Goal: Task Accomplishment & Management: Complete application form

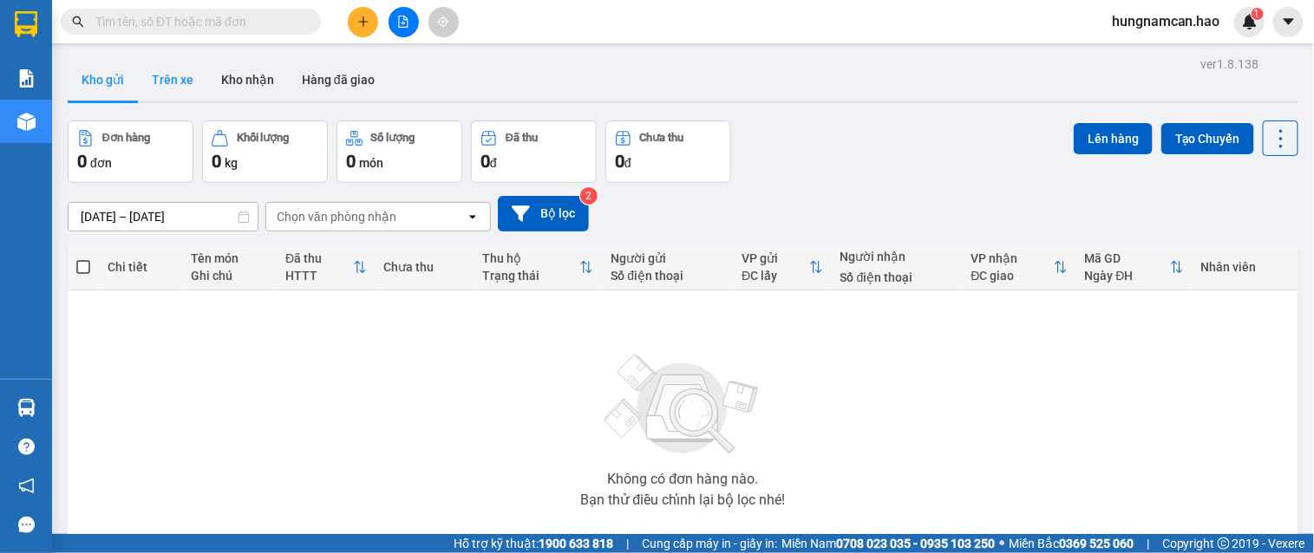
click at [193, 83] on button "Trên xe" at bounding box center [172, 80] width 69 height 42
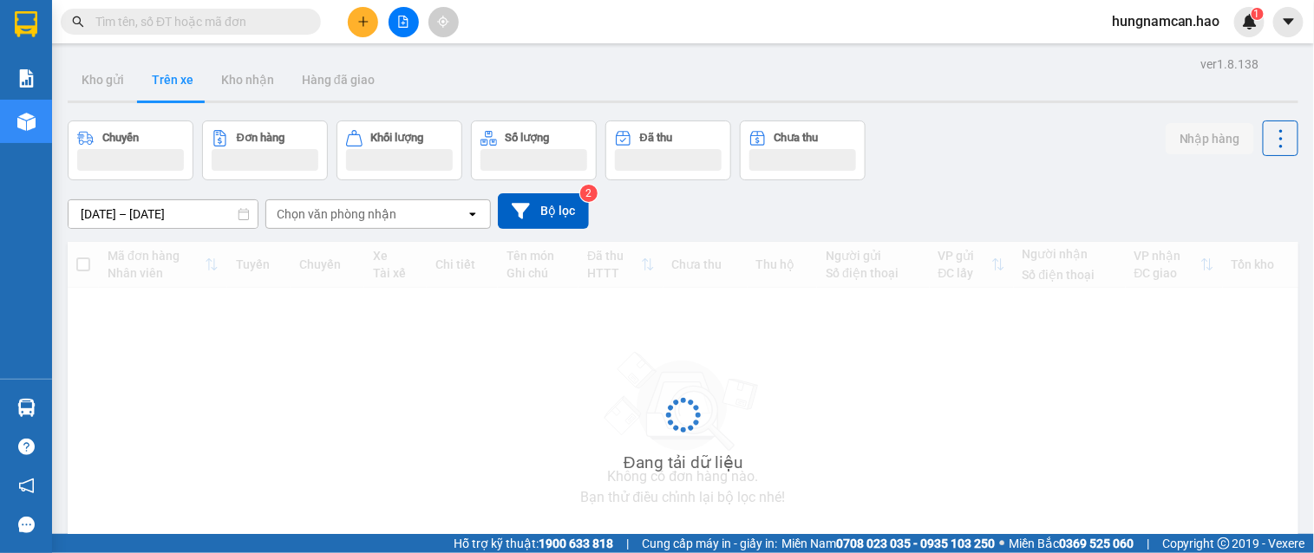
click at [386, 230] on div "[DATE] – [DATE] Press the down arrow key to interact with the calendar and sele…" at bounding box center [683, 211] width 1230 height 62
click at [394, 220] on div "Chọn văn phòng nhận" at bounding box center [365, 214] width 199 height 28
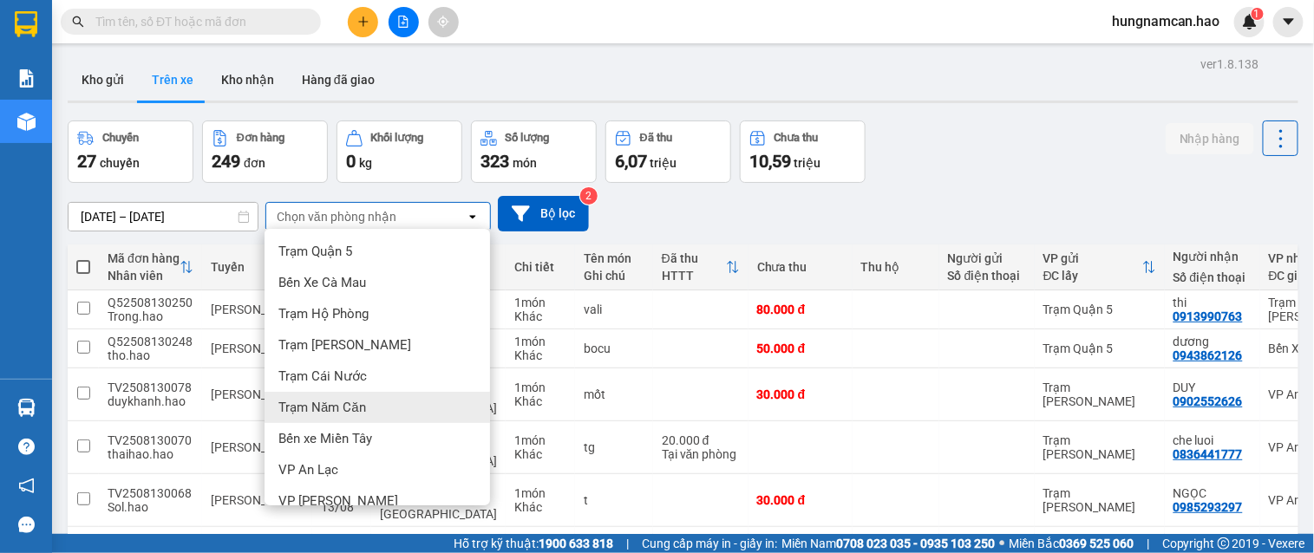
click at [358, 403] on span "Trạm Năm Căn" at bounding box center [322, 407] width 88 height 17
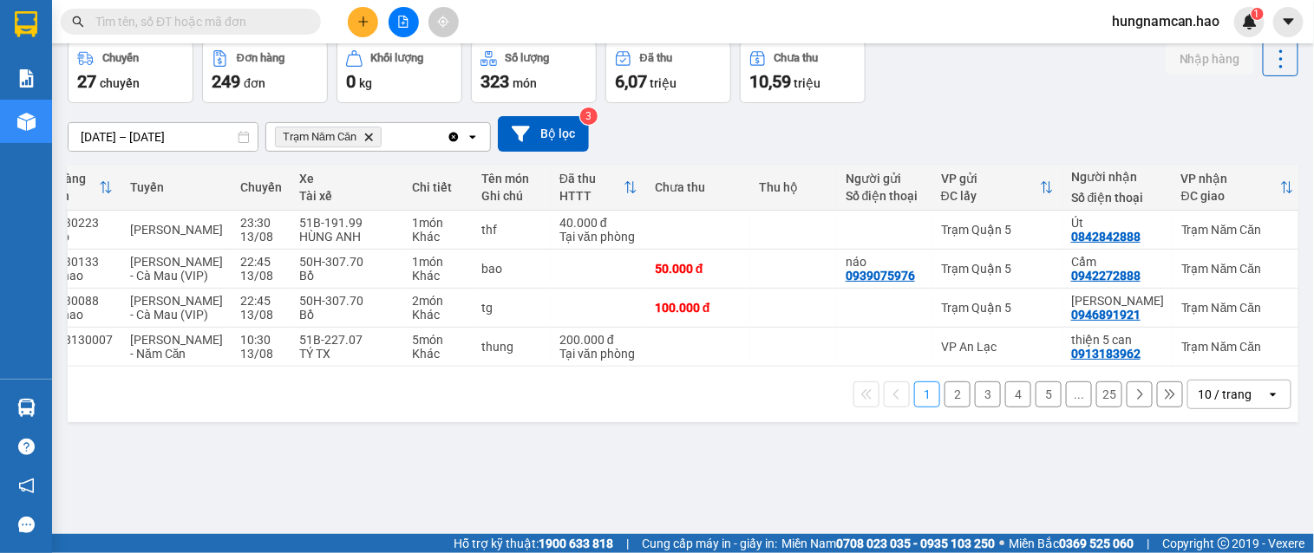
scroll to position [0, 131]
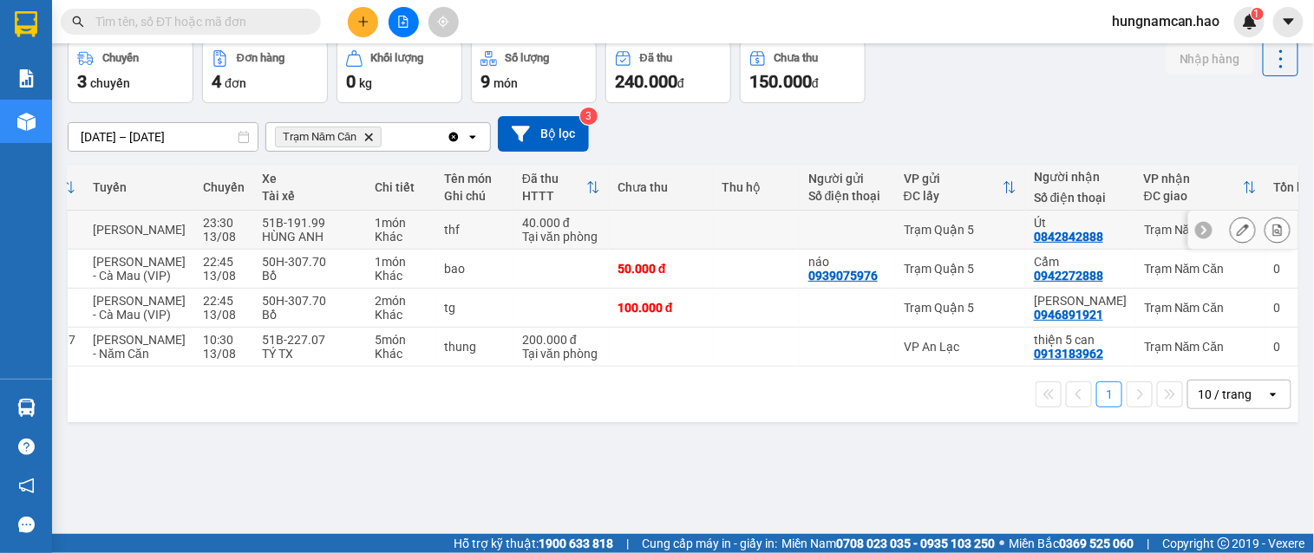
drag, startPoint x: 987, startPoint y: 229, endPoint x: 977, endPoint y: 264, distance: 36.8
click at [984, 239] on td "Trạm Quận 5" at bounding box center [960, 230] width 130 height 39
checkbox input "true"
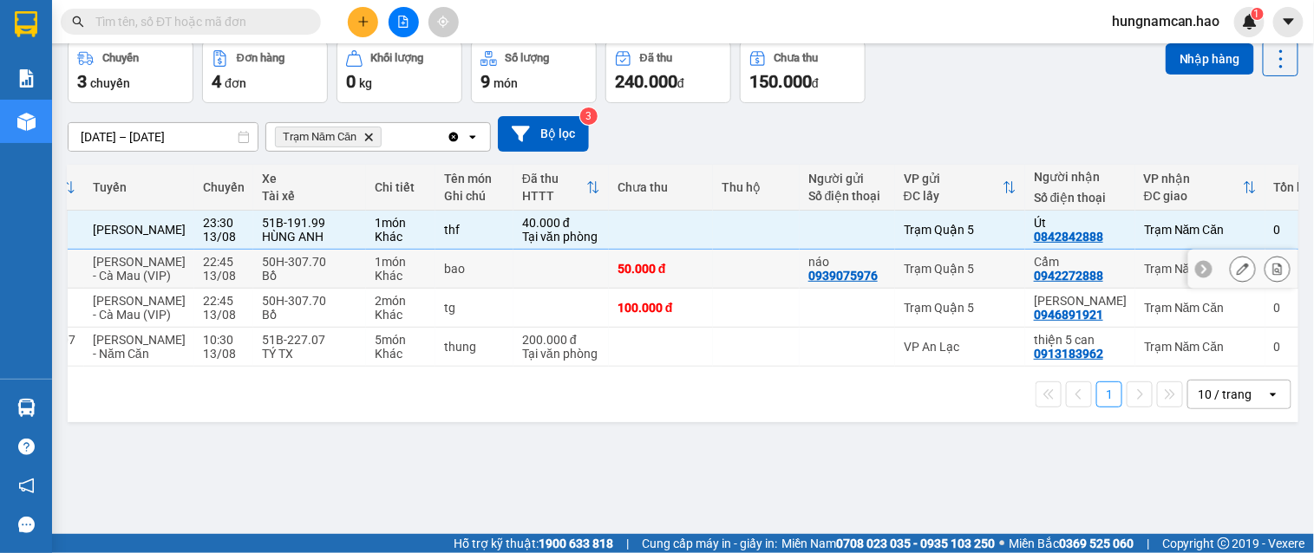
drag, startPoint x: 975, startPoint y: 275, endPoint x: 967, endPoint y: 307, distance: 33.0
click at [974, 276] on div "Trạm Quận 5" at bounding box center [959, 269] width 113 height 14
checkbox input "true"
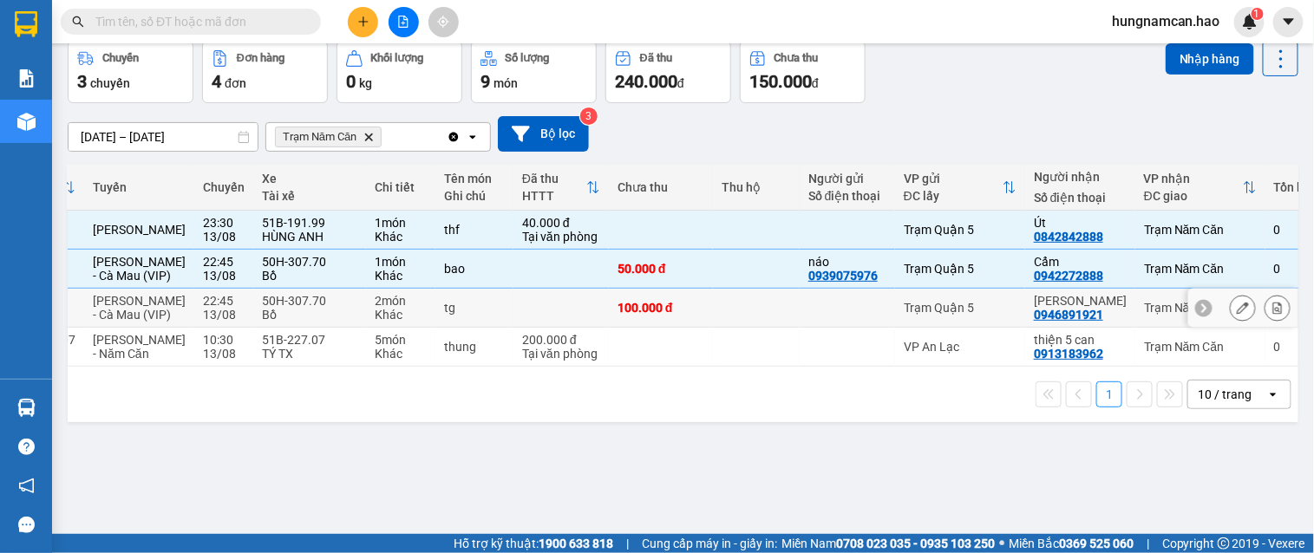
click at [964, 316] on td "Trạm Quận 5" at bounding box center [960, 308] width 130 height 39
checkbox input "true"
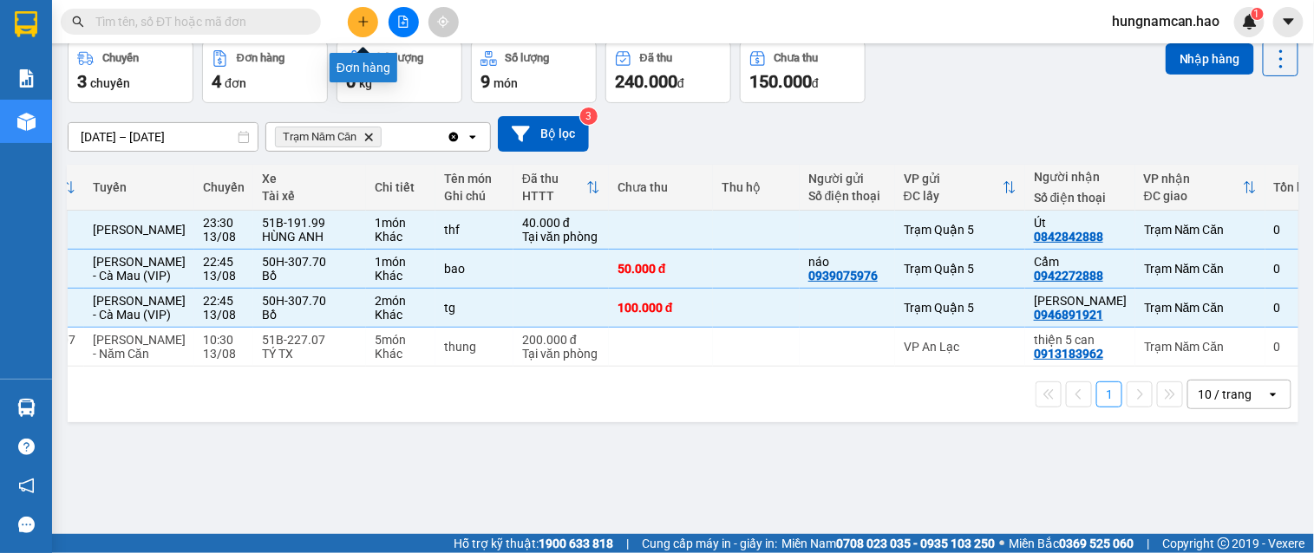
click at [368, 24] on icon "plus" at bounding box center [363, 22] width 12 height 12
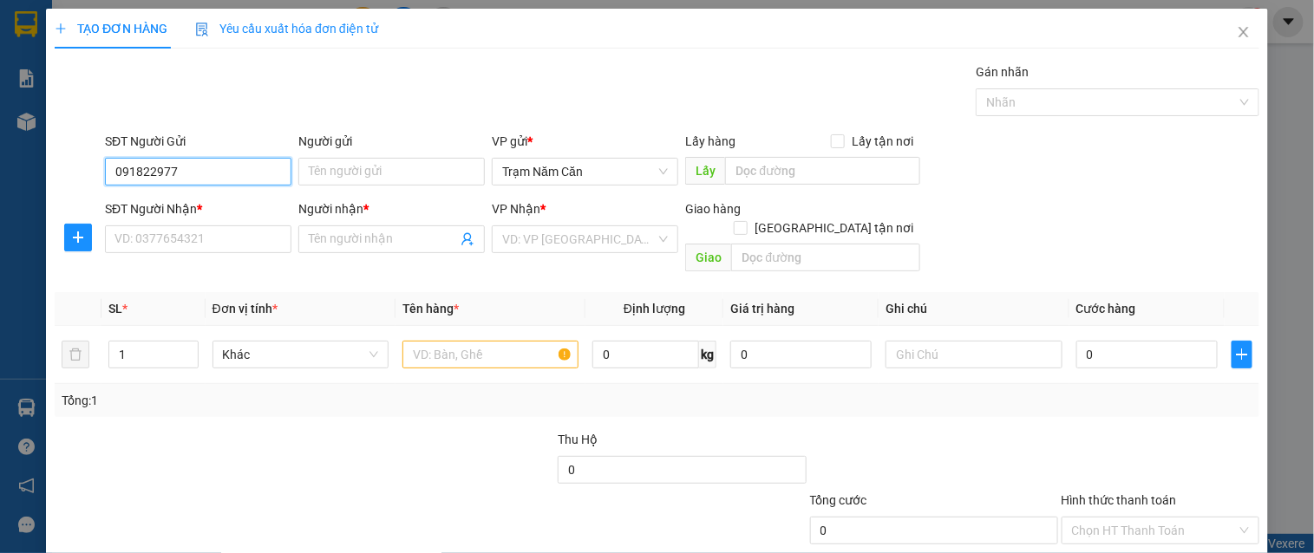
type input "0918229774"
click at [49, 189] on div "TẠO ĐƠN HÀNG Yêu cầu xuất hóa đơn điện tử Transit Pickup Surcharge Ids Transit …" at bounding box center [657, 324] width 1222 height 631
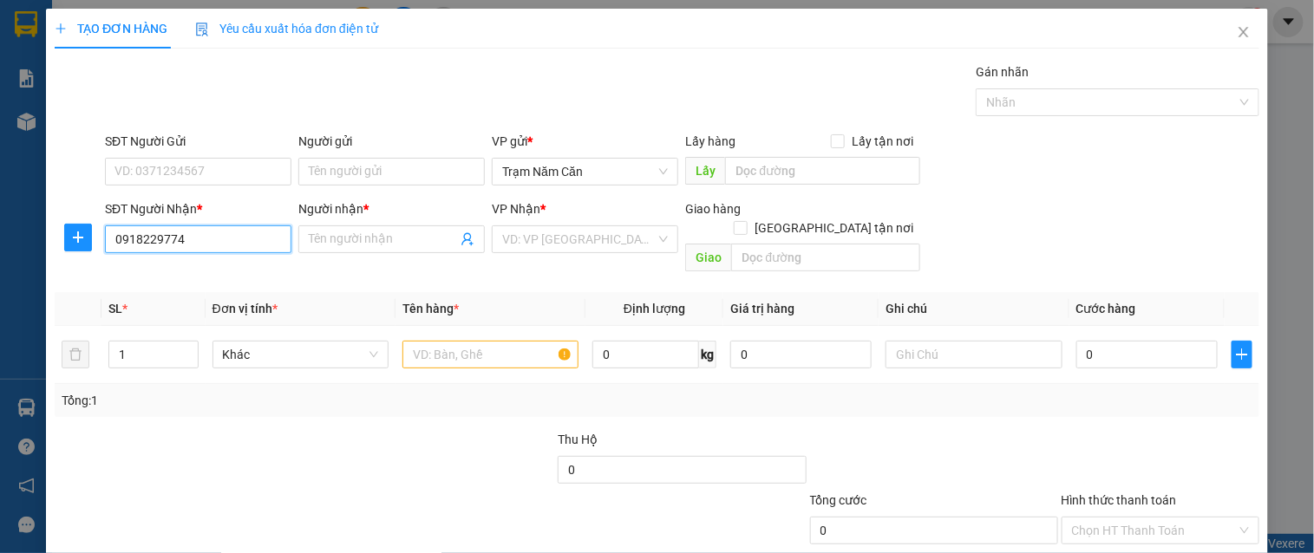
click at [209, 236] on input "0918229774" at bounding box center [198, 239] width 186 height 28
type input "0918229774"
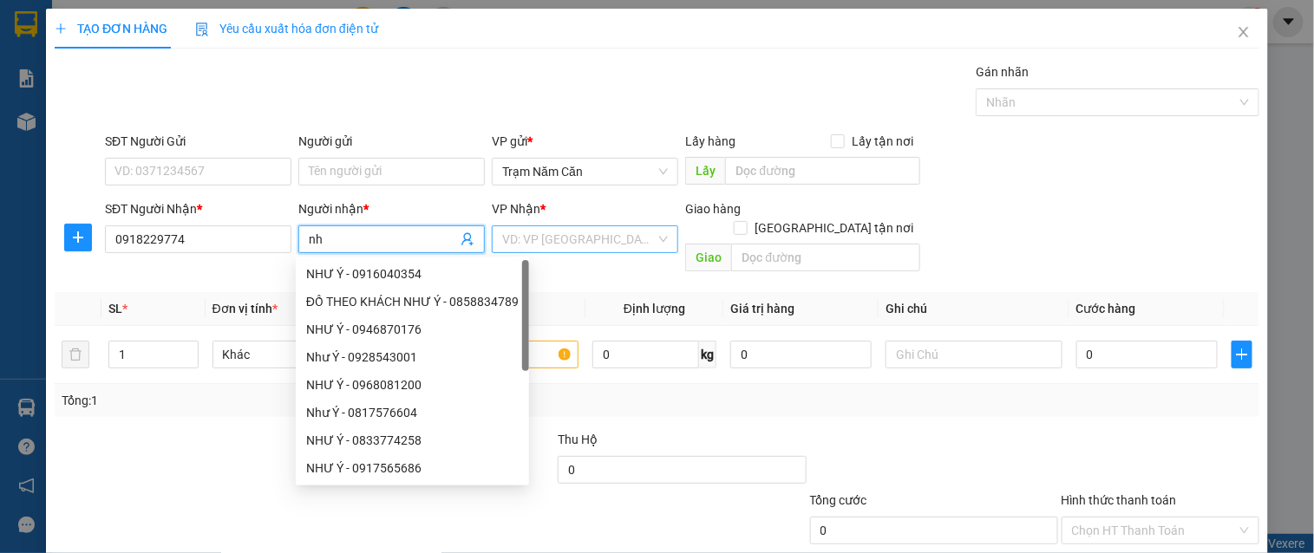
type input "n"
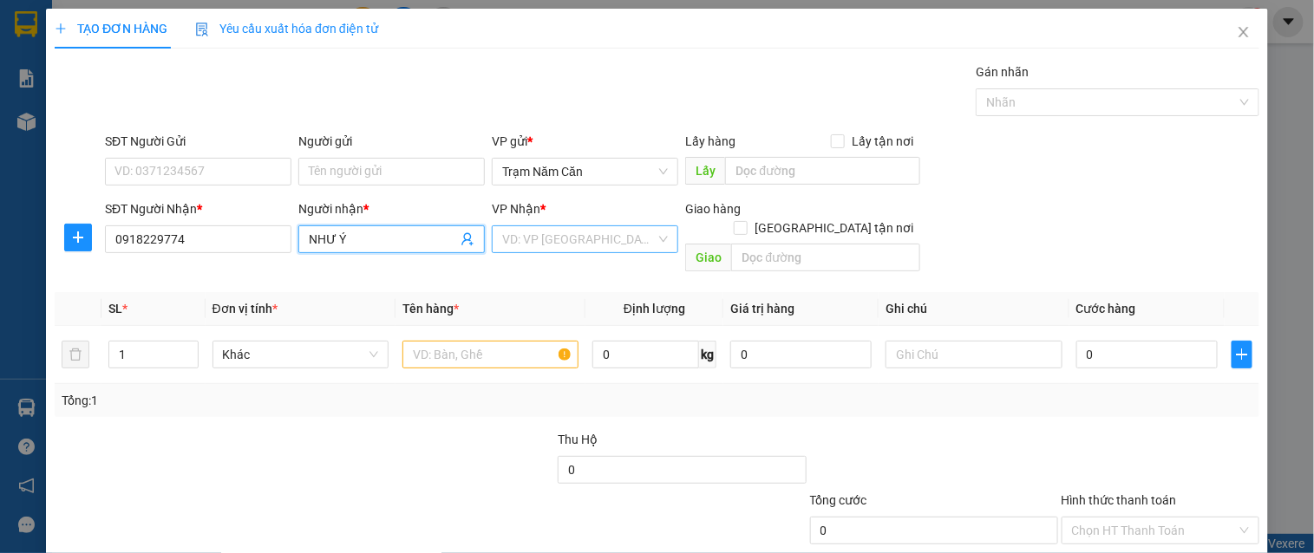
type input "NHƯ Ý"
click at [610, 240] on input "search" at bounding box center [578, 239] width 153 height 26
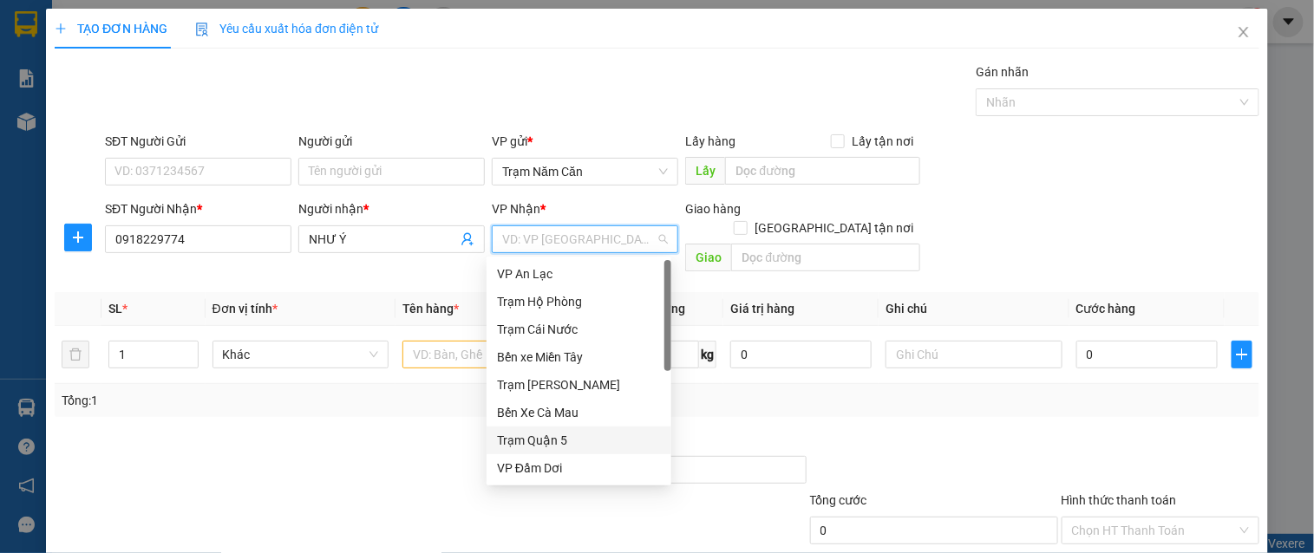
click at [568, 443] on div "Trạm Quận 5" at bounding box center [579, 440] width 164 height 19
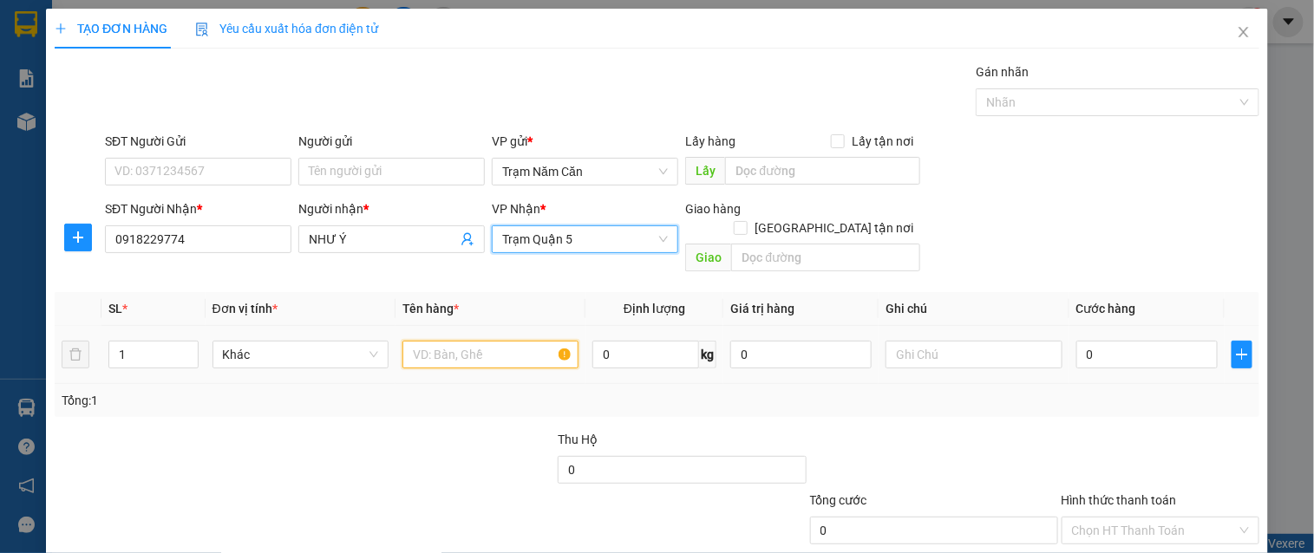
click at [465, 341] on input "text" at bounding box center [490, 355] width 176 height 28
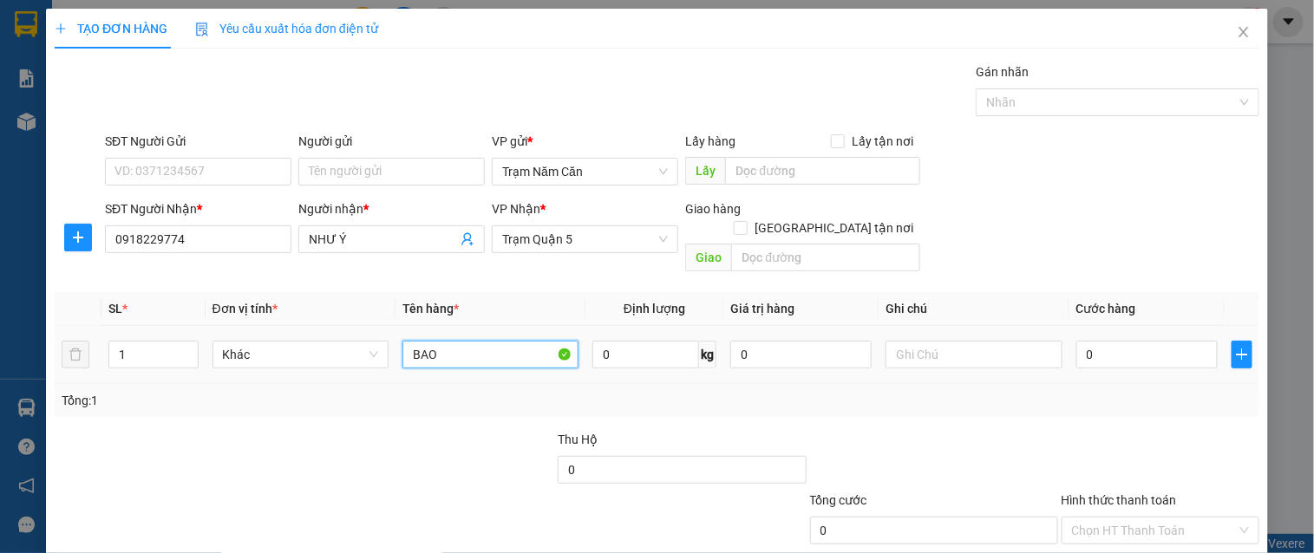
type input "BAO"
type input "004"
type input "4"
type input "0.040"
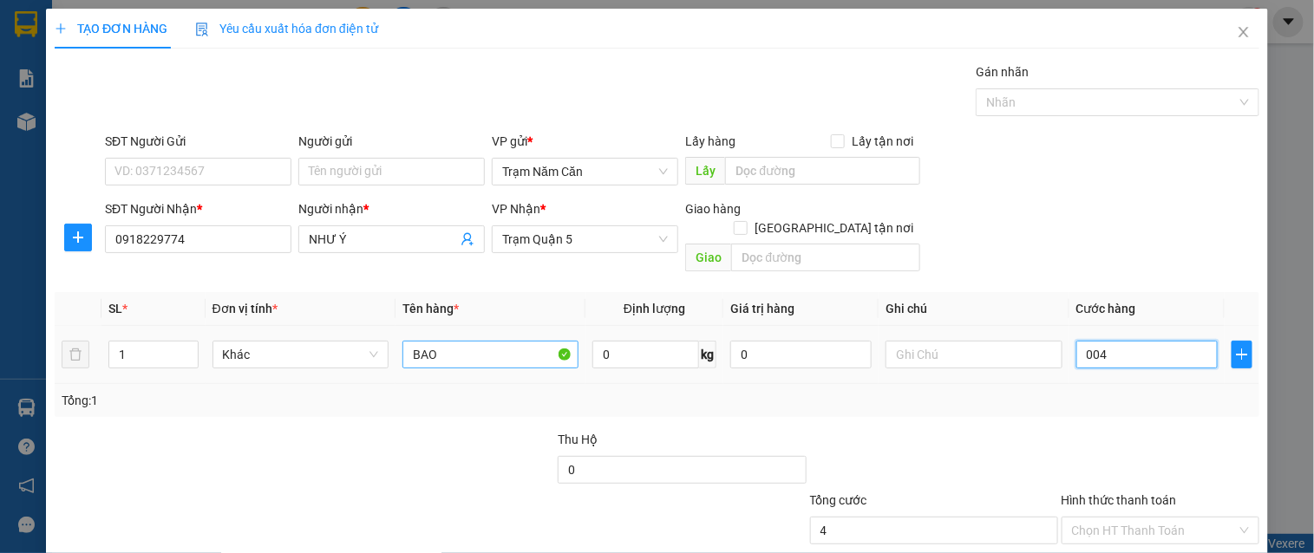
type input "40"
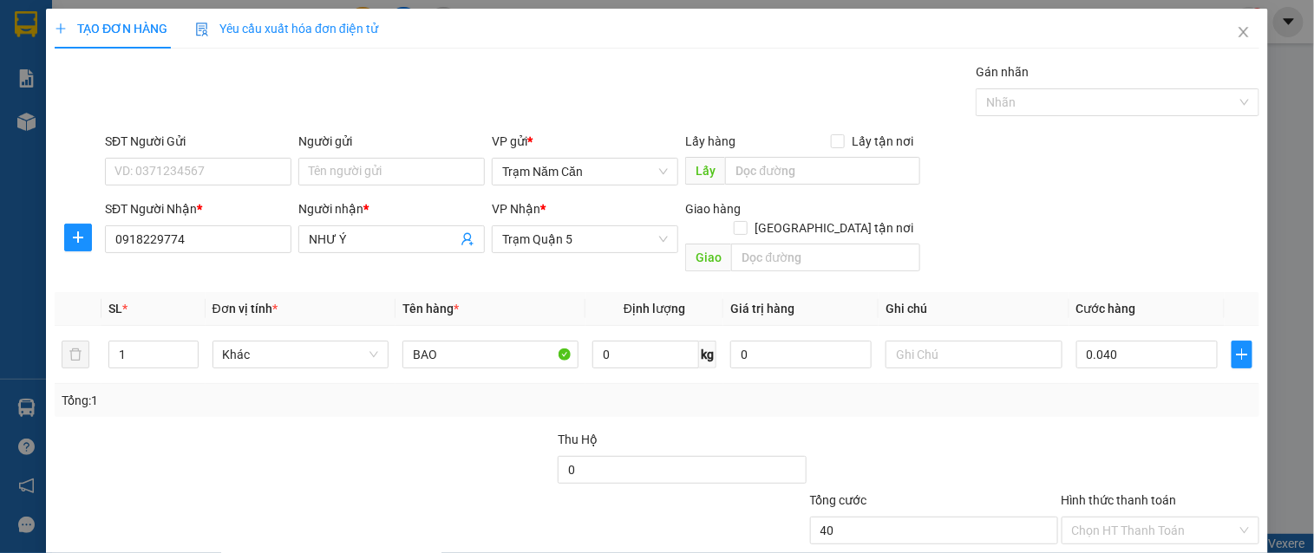
click at [1226, 409] on div "Transit Pickup Surcharge Ids Transit Deliver Surcharge Ids Transit Deliver Surc…" at bounding box center [657, 344] width 1204 height 564
type input "40.000"
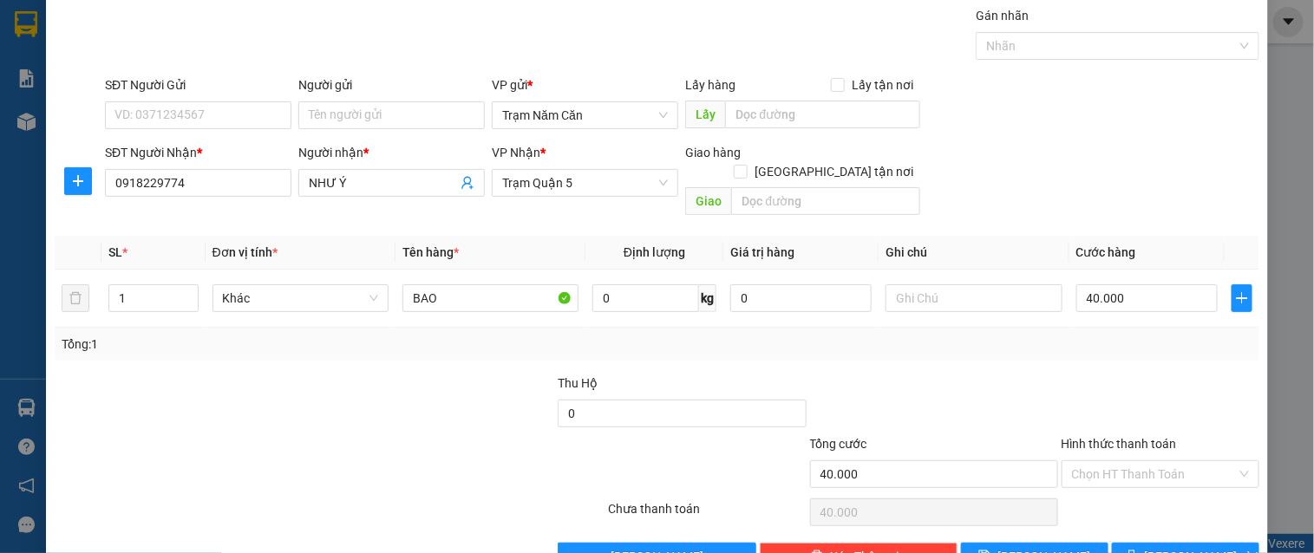
scroll to position [88, 0]
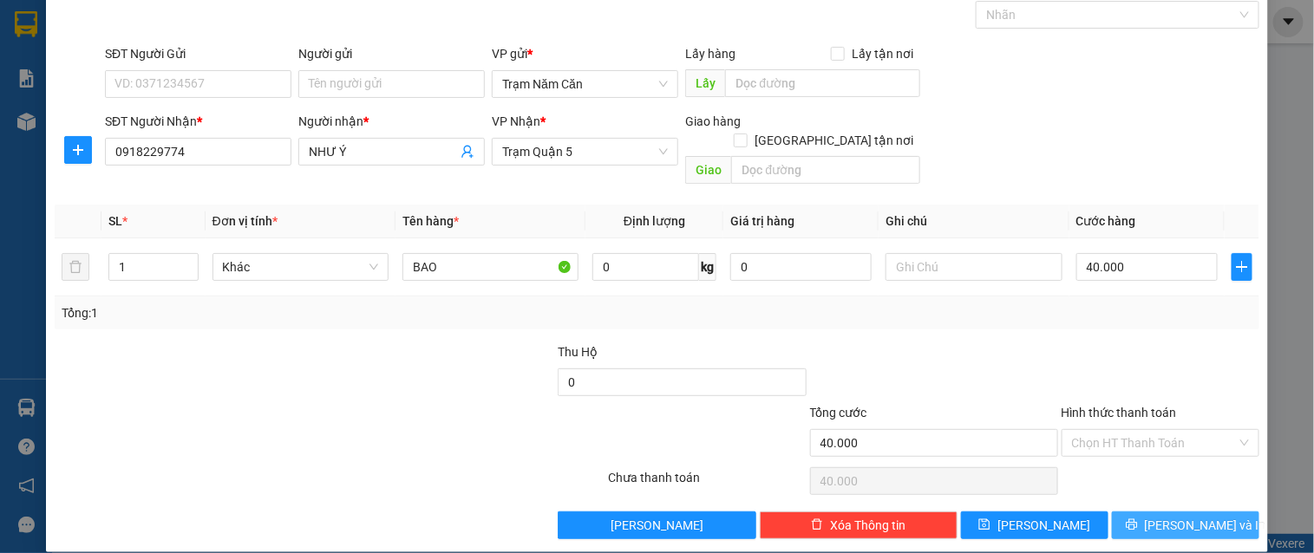
drag, startPoint x: 1171, startPoint y: 486, endPoint x: 1169, endPoint y: 495, distance: 9.1
click at [1169, 495] on div "Transit Pickup Surcharge Ids Transit Deliver Surcharge Ids Transit Deliver Surc…" at bounding box center [657, 257] width 1204 height 564
click at [1169, 516] on span "[PERSON_NAME] và In" at bounding box center [1204, 525] width 121 height 19
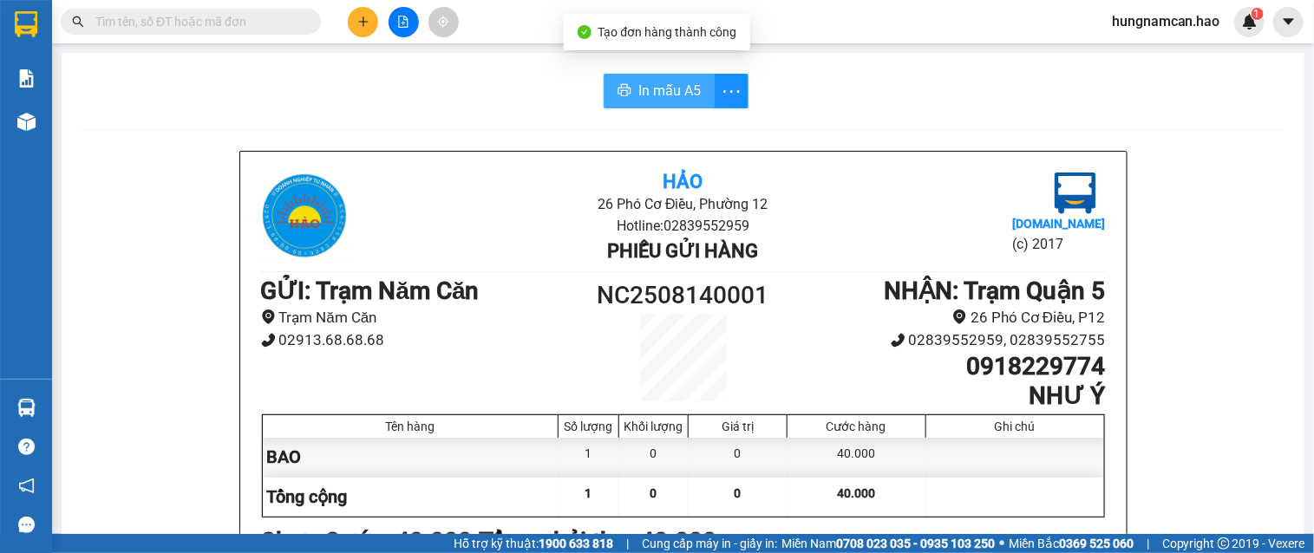
click at [647, 105] on button "In mẫu A5" at bounding box center [658, 91] width 111 height 35
click at [673, 90] on span "In mẫu A5" at bounding box center [669, 91] width 62 height 22
